Goal: Find contact information: Find contact information

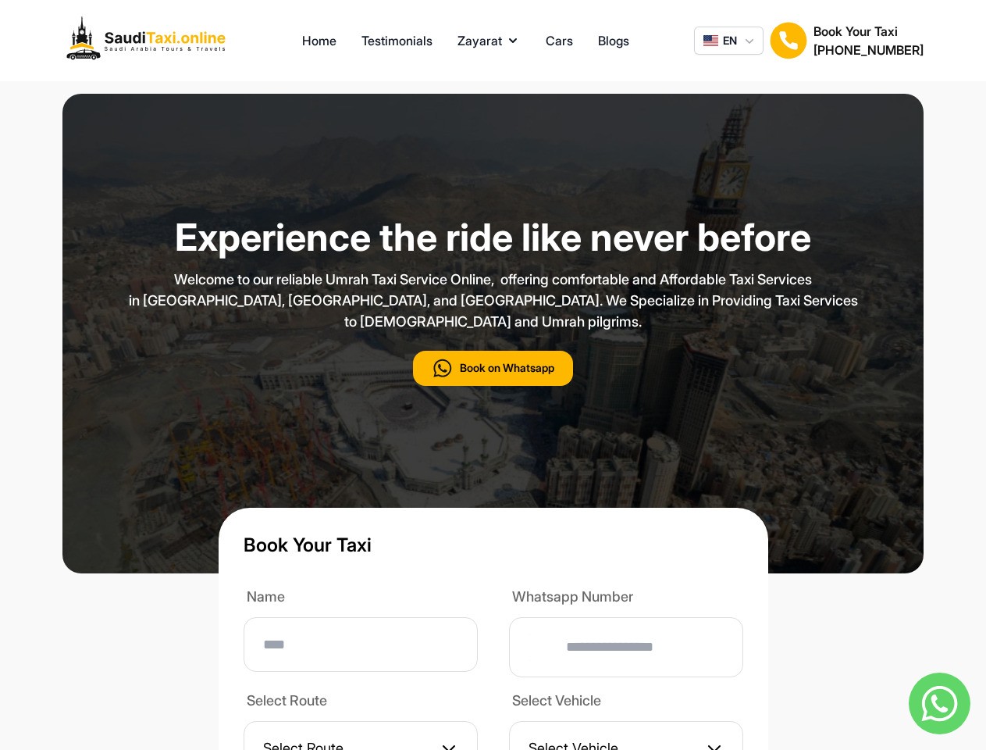
type input "**"
click at [493, 332] on p "Welcome to our reliable Umrah Taxi Service Online, offering comfortable and Aff…" at bounding box center [493, 300] width 781 height 63
click at [489, 41] on button "Zayarat" at bounding box center [489, 40] width 63 height 19
click at [728, 41] on span "EN" at bounding box center [730, 41] width 14 height 16
click at [789, 41] on img at bounding box center [788, 40] width 37 height 37
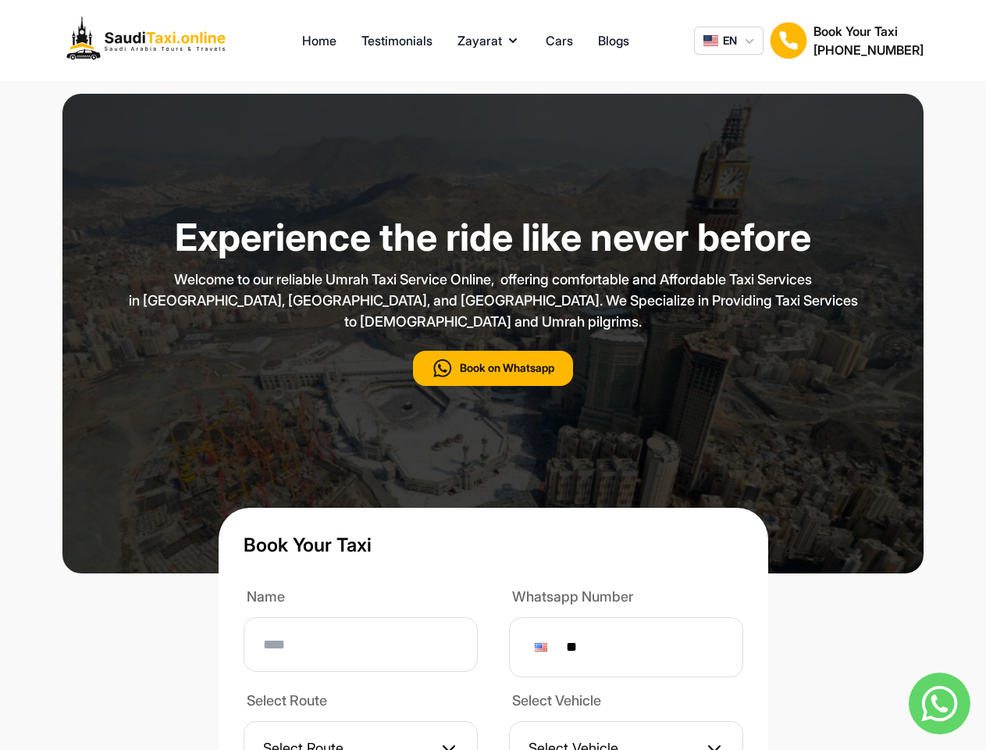
click at [868, 41] on h2 "[PHONE_NUMBER]" at bounding box center [869, 50] width 110 height 19
click at [493, 386] on button "Book on Whatsapp" at bounding box center [493, 368] width 160 height 35
click at [939, 703] on img at bounding box center [940, 703] width 62 height 62
click at [547, 651] on div at bounding box center [541, 647] width 12 height 9
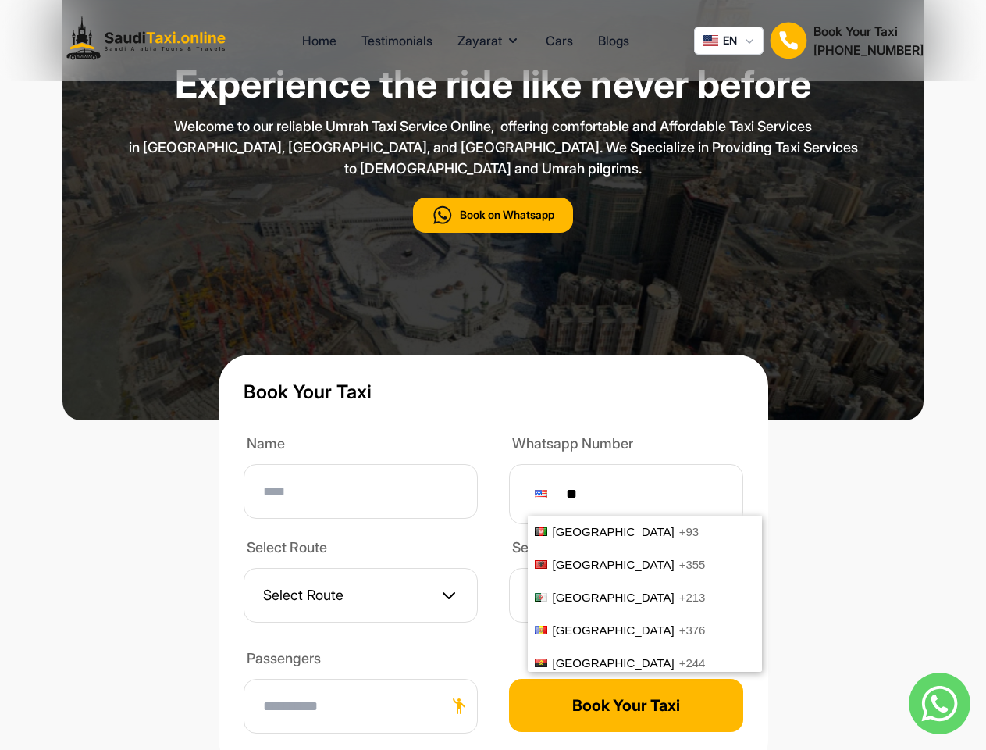
scroll to position [6490, 0]
